Goal: Transaction & Acquisition: Purchase product/service

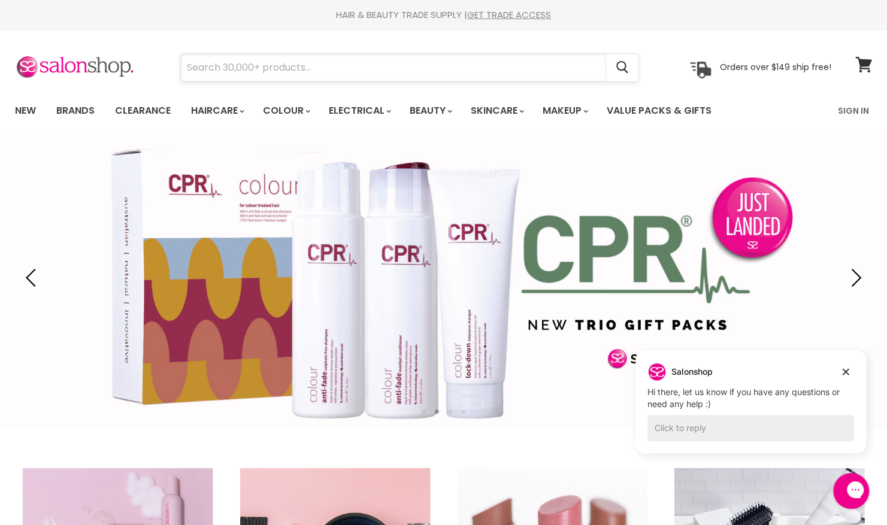
click at [205, 66] on input "Search" at bounding box center [393, 68] width 425 height 28
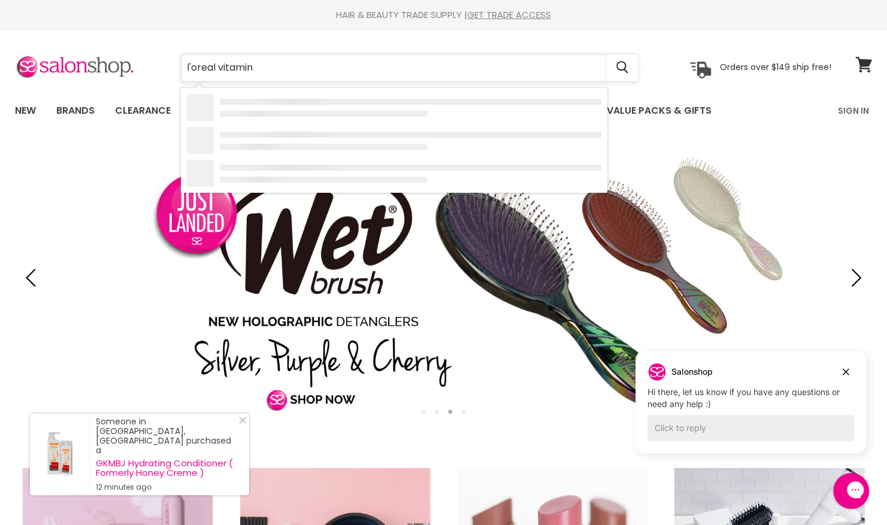
type input "l'oreal vitamino"
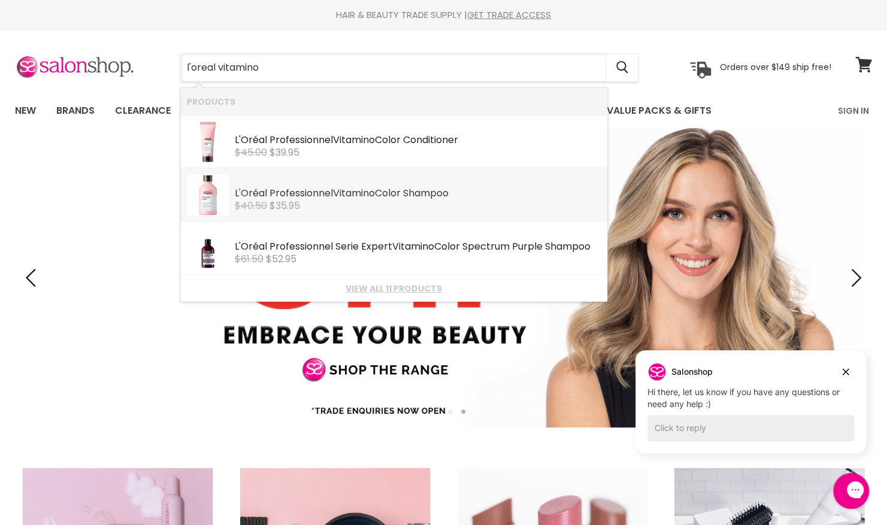
click at [269, 199] on span "$35.95" at bounding box center [284, 206] width 31 height 14
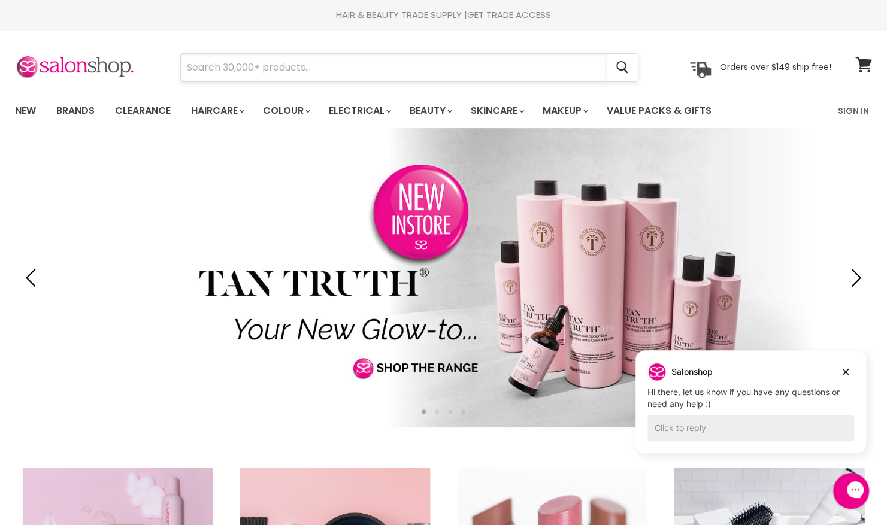
click at [210, 66] on input "Search" at bounding box center [393, 68] width 425 height 28
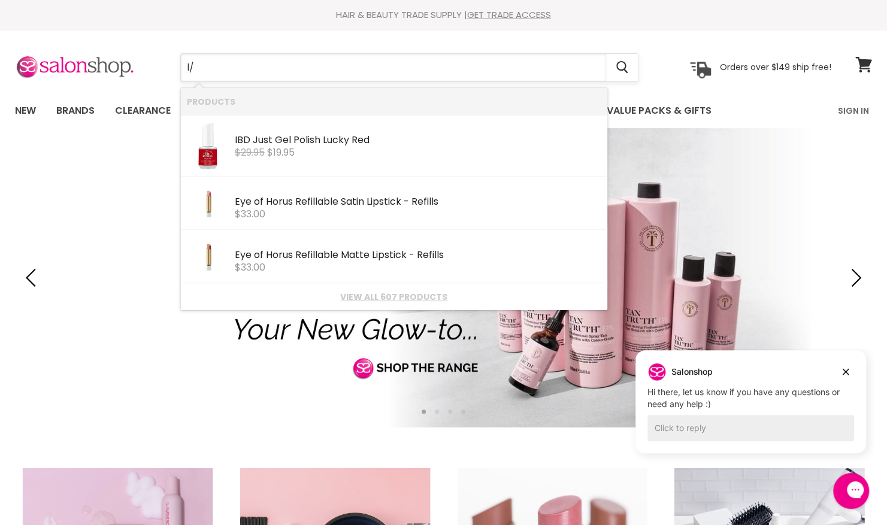
type input "l"
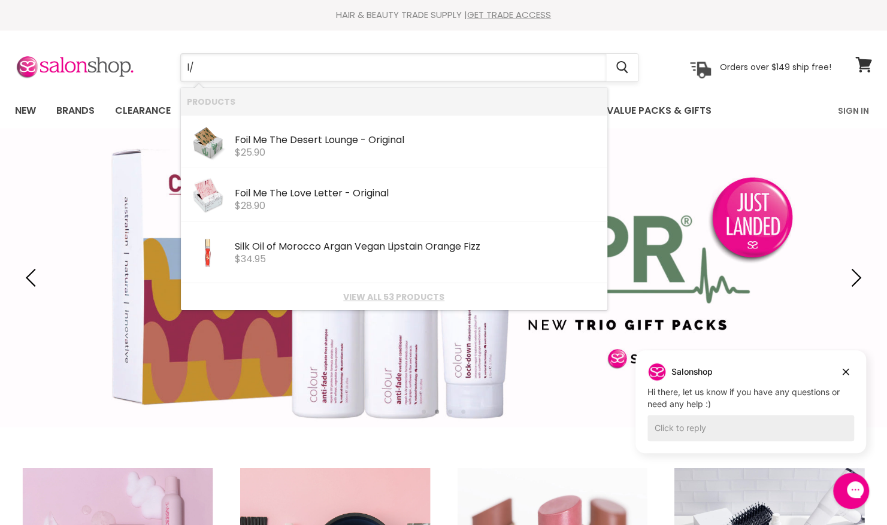
type input "l"
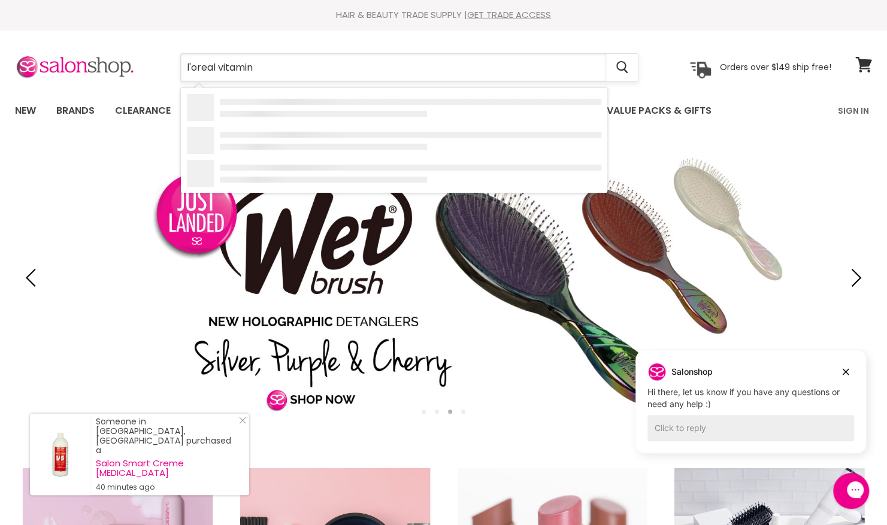
type input "l'oreal vitamino"
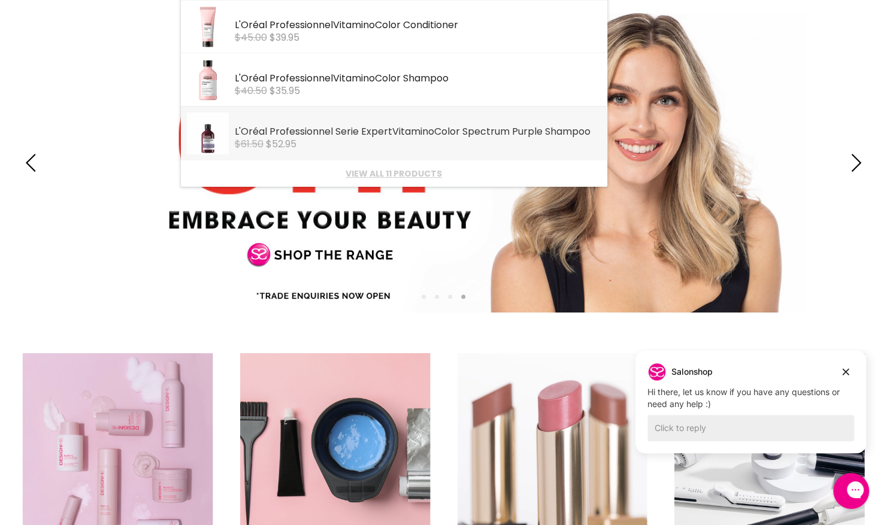
scroll to position [120, 0]
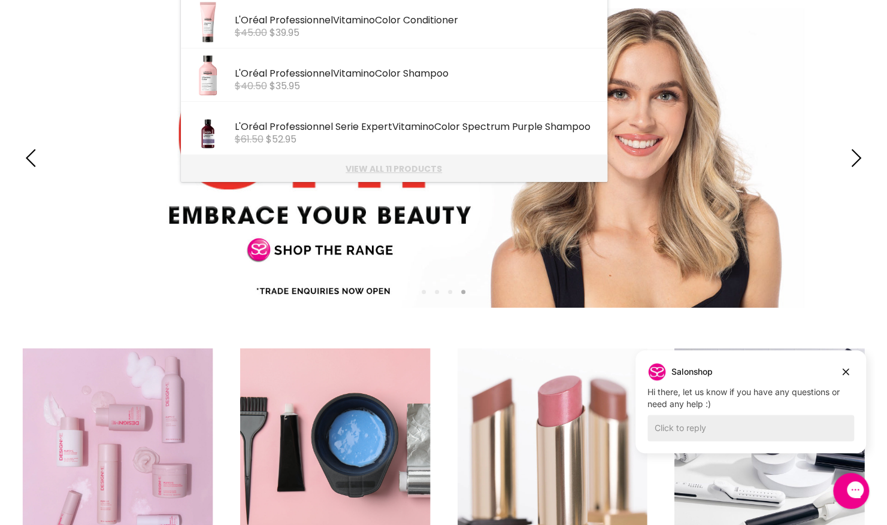
click at [389, 165] on link "View all 11 products" at bounding box center [394, 169] width 414 height 10
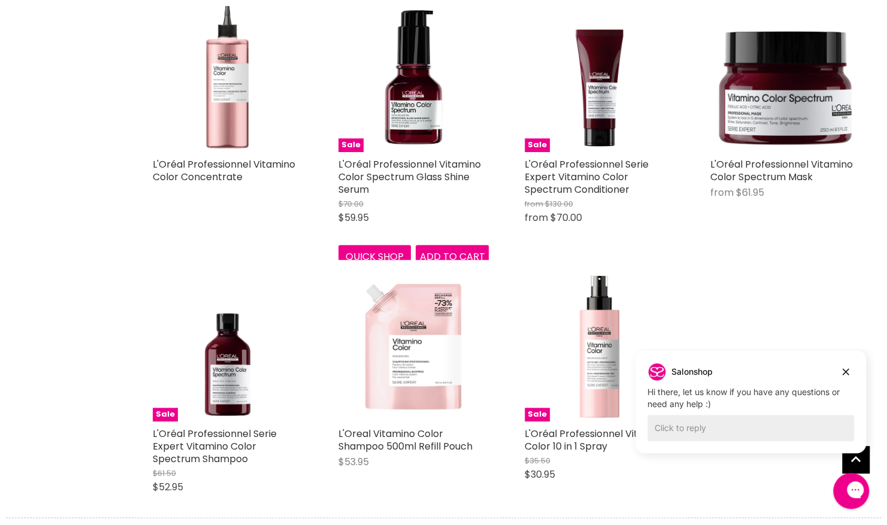
scroll to position [240, 0]
